Goal: Navigation & Orientation: Find specific page/section

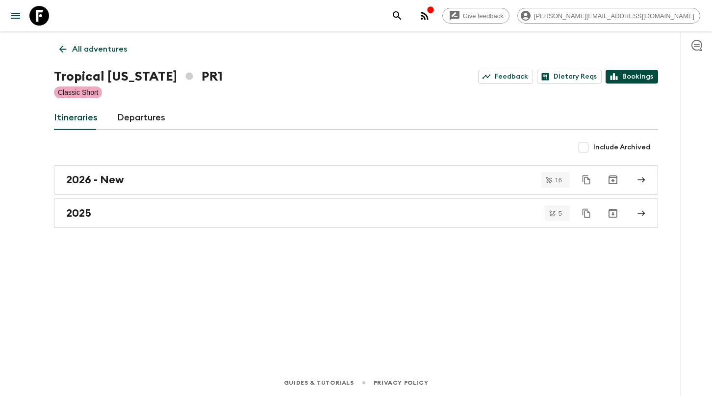
click at [630, 79] on link "Bookings" at bounding box center [632, 77] width 53 height 14
click at [119, 48] on p "All adventures" at bounding box center [99, 49] width 55 height 12
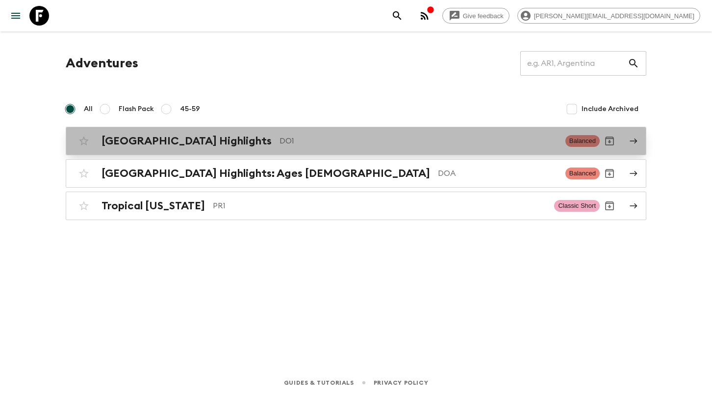
click at [214, 132] on div "[GEOGRAPHIC_DATA] Highlights DO1 Balanced" at bounding box center [337, 141] width 526 height 20
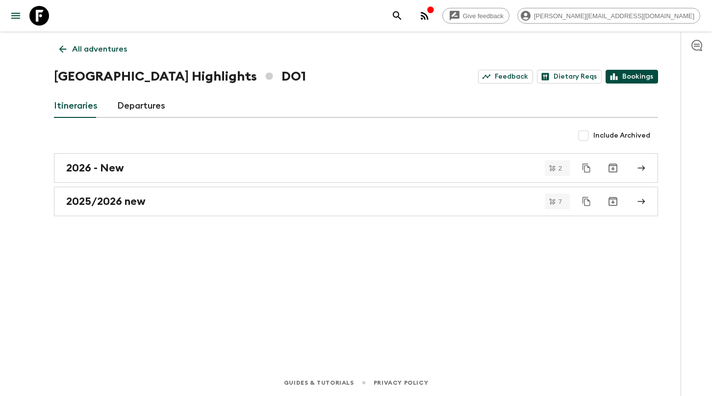
click at [618, 78] on icon at bounding box center [614, 76] width 7 height 7
